Goal: Transaction & Acquisition: Purchase product/service

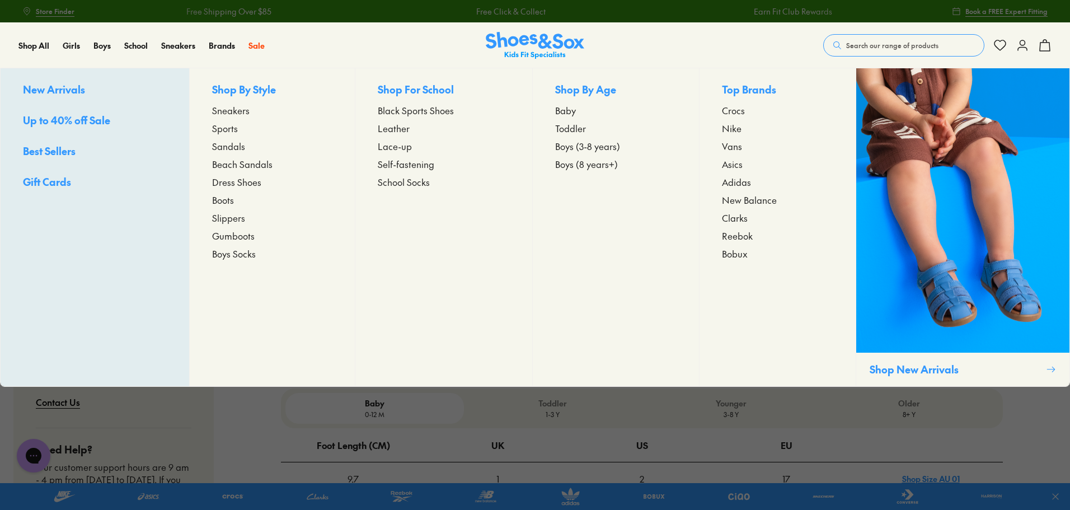
click at [227, 111] on span "Sneakers" at bounding box center [230, 110] width 37 height 13
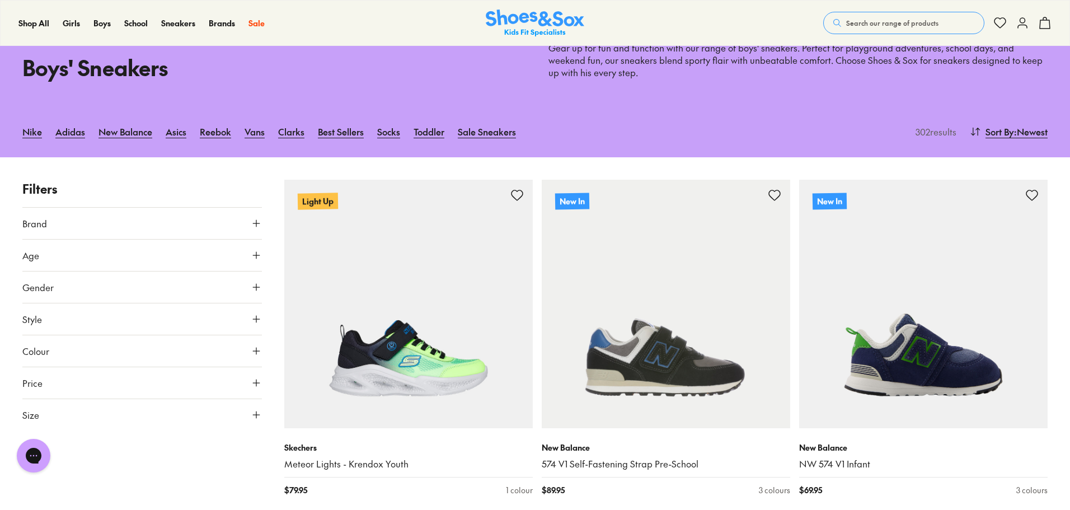
click at [253, 284] on icon at bounding box center [256, 286] width 11 height 11
click at [167, 320] on label "Boys" at bounding box center [142, 319] width 78 height 21
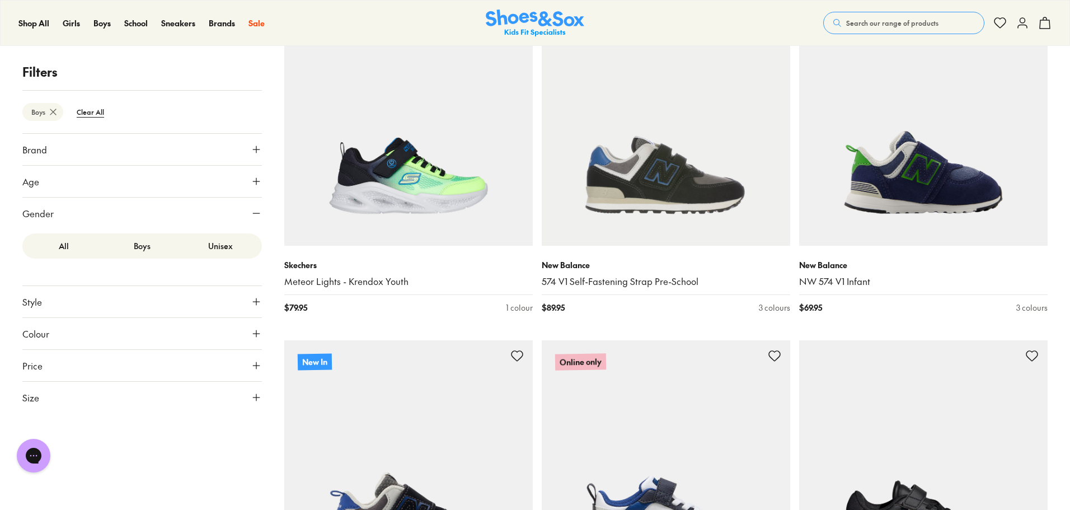
scroll to position [269, 0]
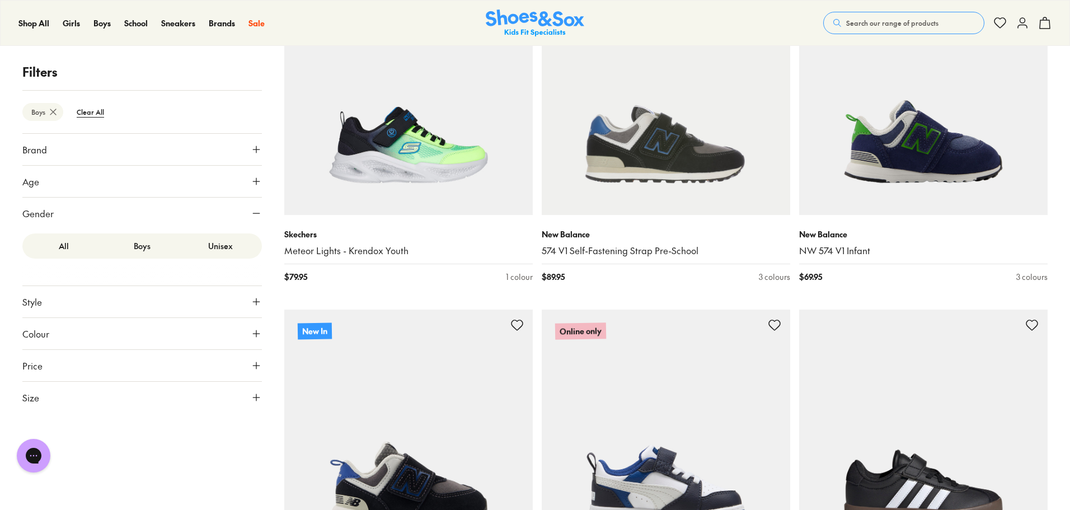
click at [155, 397] on button "Size" at bounding box center [141, 397] width 239 height 31
click at [224, 433] on button "US" at bounding box center [220, 430] width 78 height 21
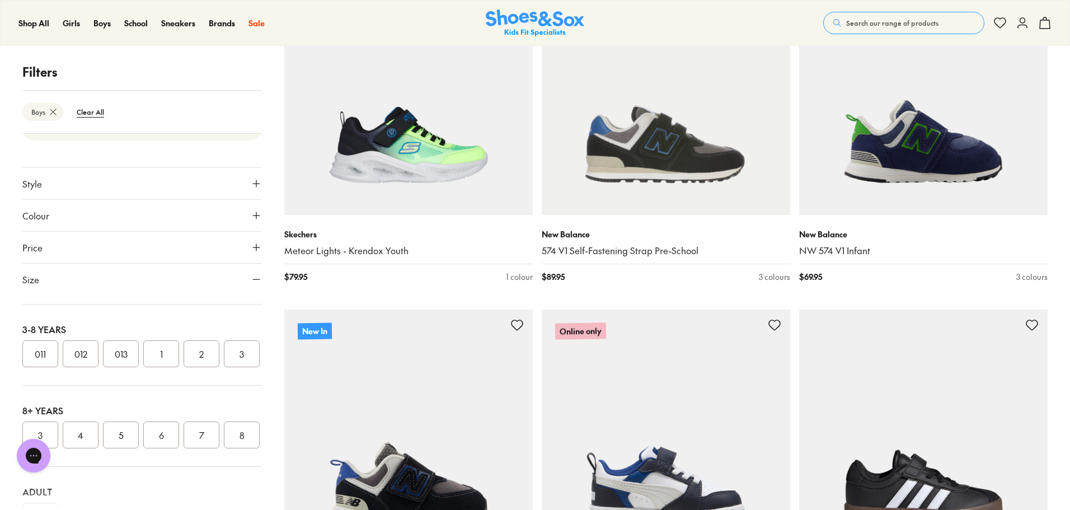
scroll to position [224, 0]
click at [49, 449] on div "Close dialog Join the FREE Fit Club & Get 10% Back Sign up to join our FREE Fit…" at bounding box center [535, 255] width 1070 height 510
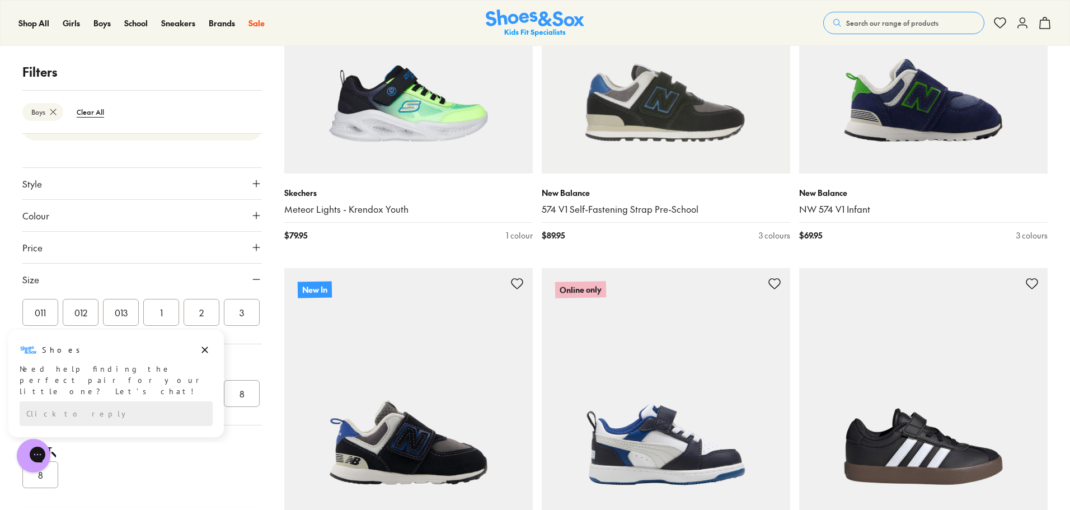
scroll to position [381, 0]
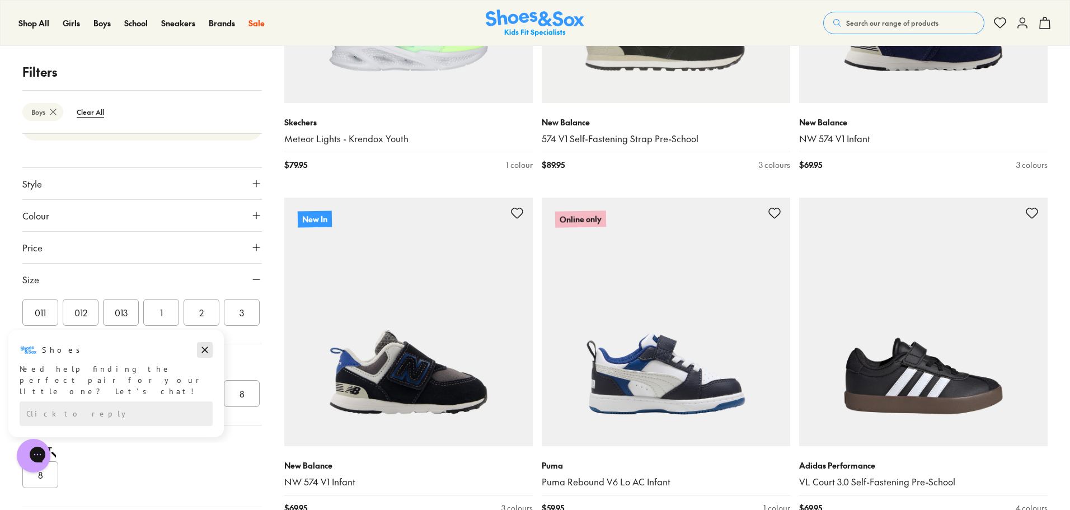
click at [204, 347] on icon "Dismiss campaign" at bounding box center [204, 349] width 11 height 13
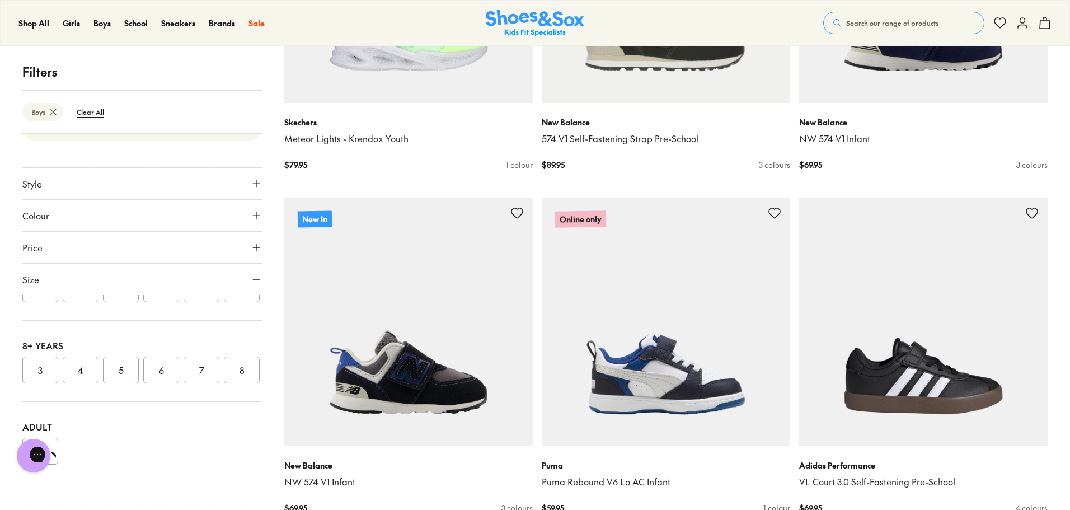
scroll to position [280, 0]
click at [41, 383] on button "3" at bounding box center [40, 369] width 36 height 27
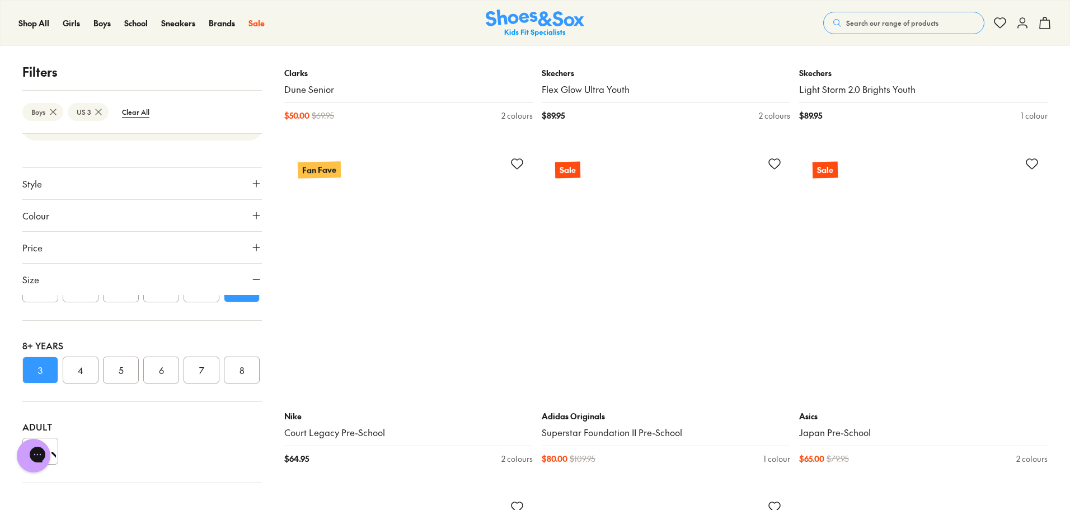
scroll to position [3189, 0]
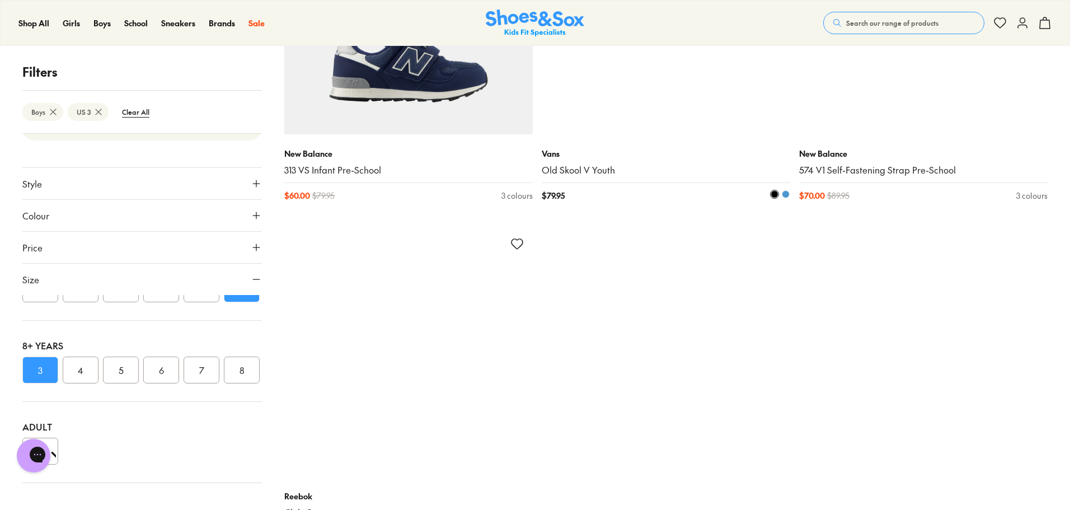
scroll to position [5819, 0]
